Goal: Information Seeking & Learning: Learn about a topic

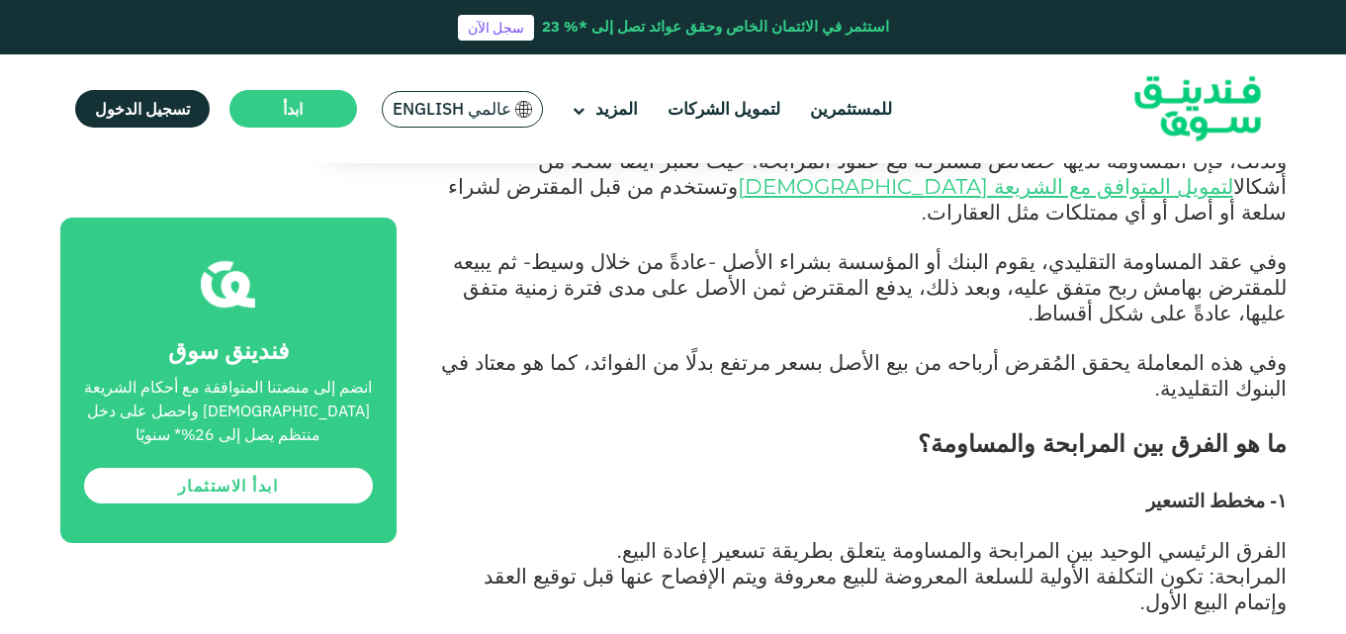
drag, startPoint x: 1345, startPoint y: 197, endPoint x: 1350, endPoint y: 181, distance: 16.6
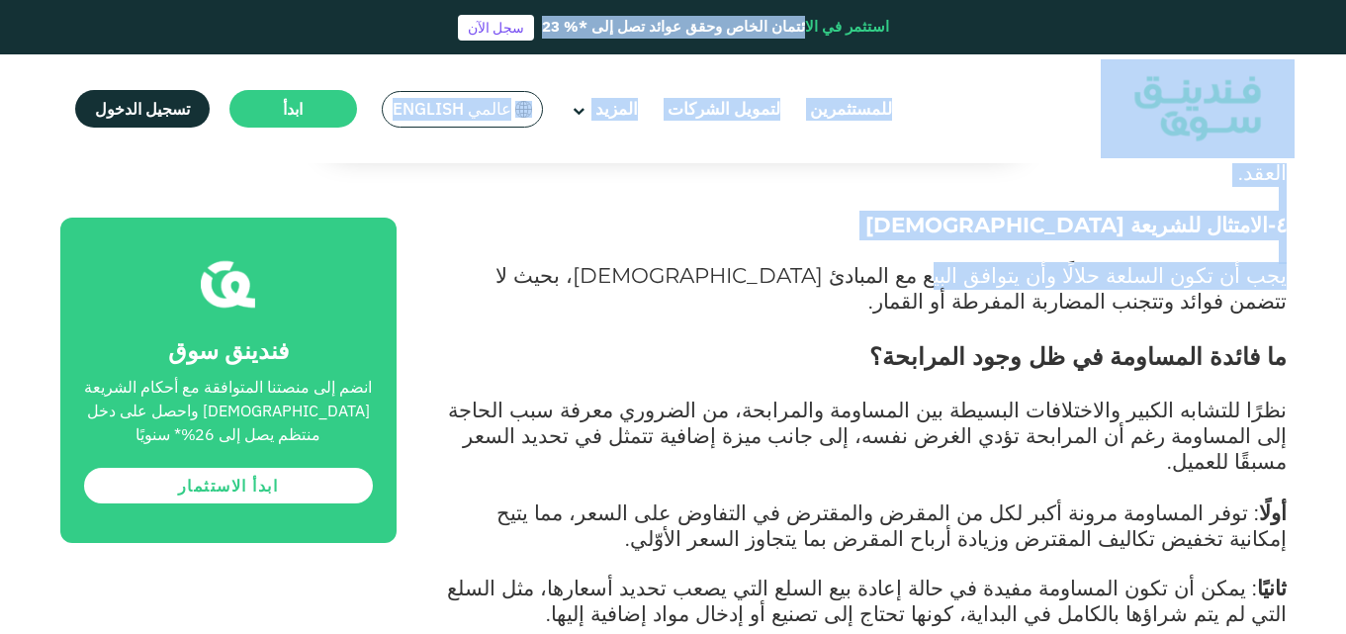
scroll to position [2482, 0]
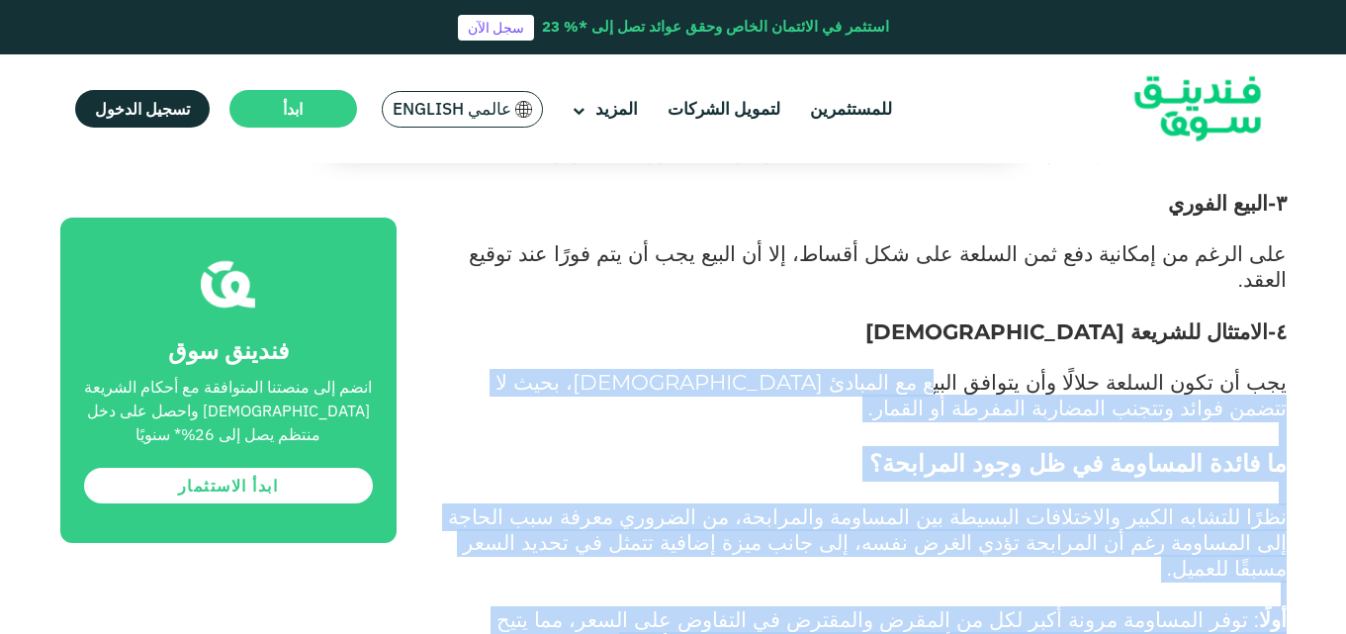
drag, startPoint x: 1279, startPoint y: 377, endPoint x: 1010, endPoint y: 542, distance: 315.6
click at [1032, 606] on span ": توفر المساومة مرونة أكبر لكل من المقرض والمقترض في التفاوض على السعر، مما يتي…" at bounding box center [891, 631] width 790 height 51
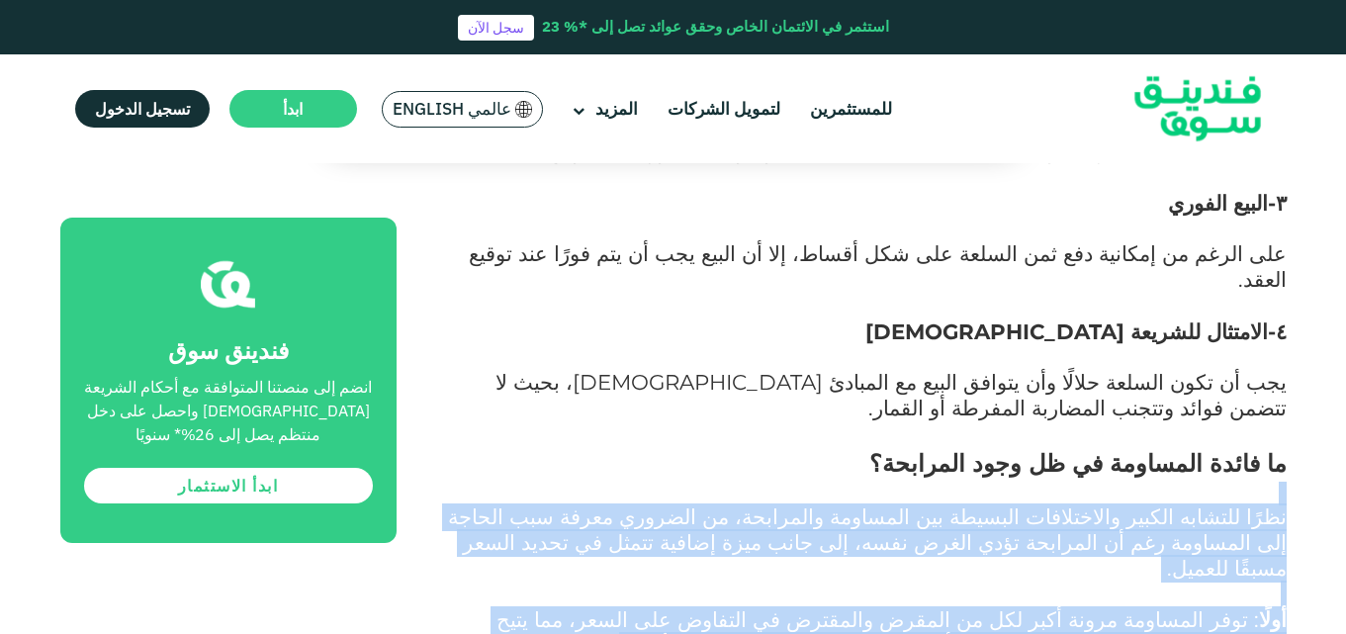
drag, startPoint x: 1288, startPoint y: 245, endPoint x: 916, endPoint y: 566, distance: 491.5
copy div "lorًi dolorsi ametco adipiscinge seddoei tem incididu utlaboree، do magnaal eni…"
